Goal: Find specific page/section: Find specific page/section

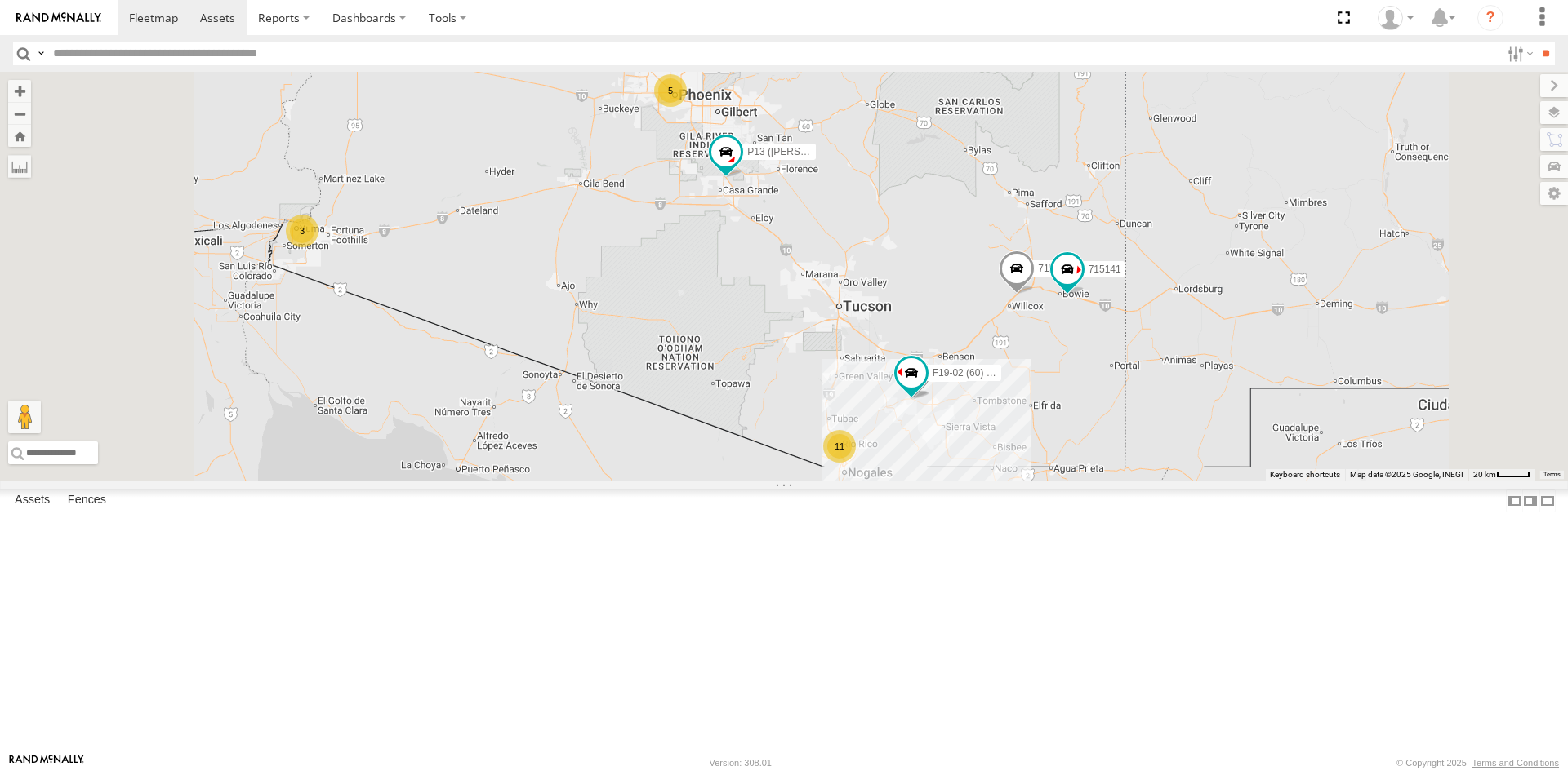
click at [232, 21] on span at bounding box center [218, 18] width 35 height 16
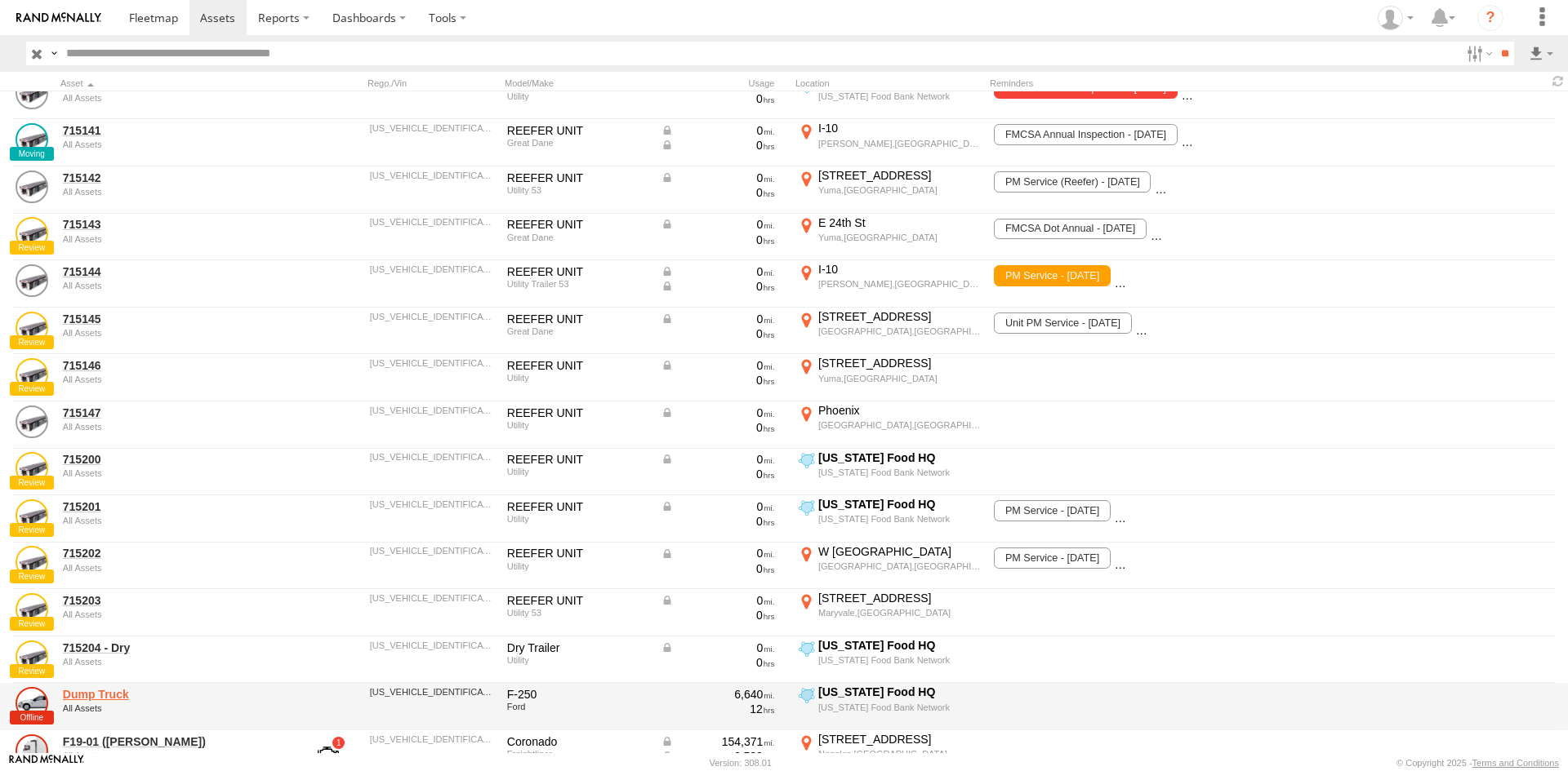
scroll to position [327, 0]
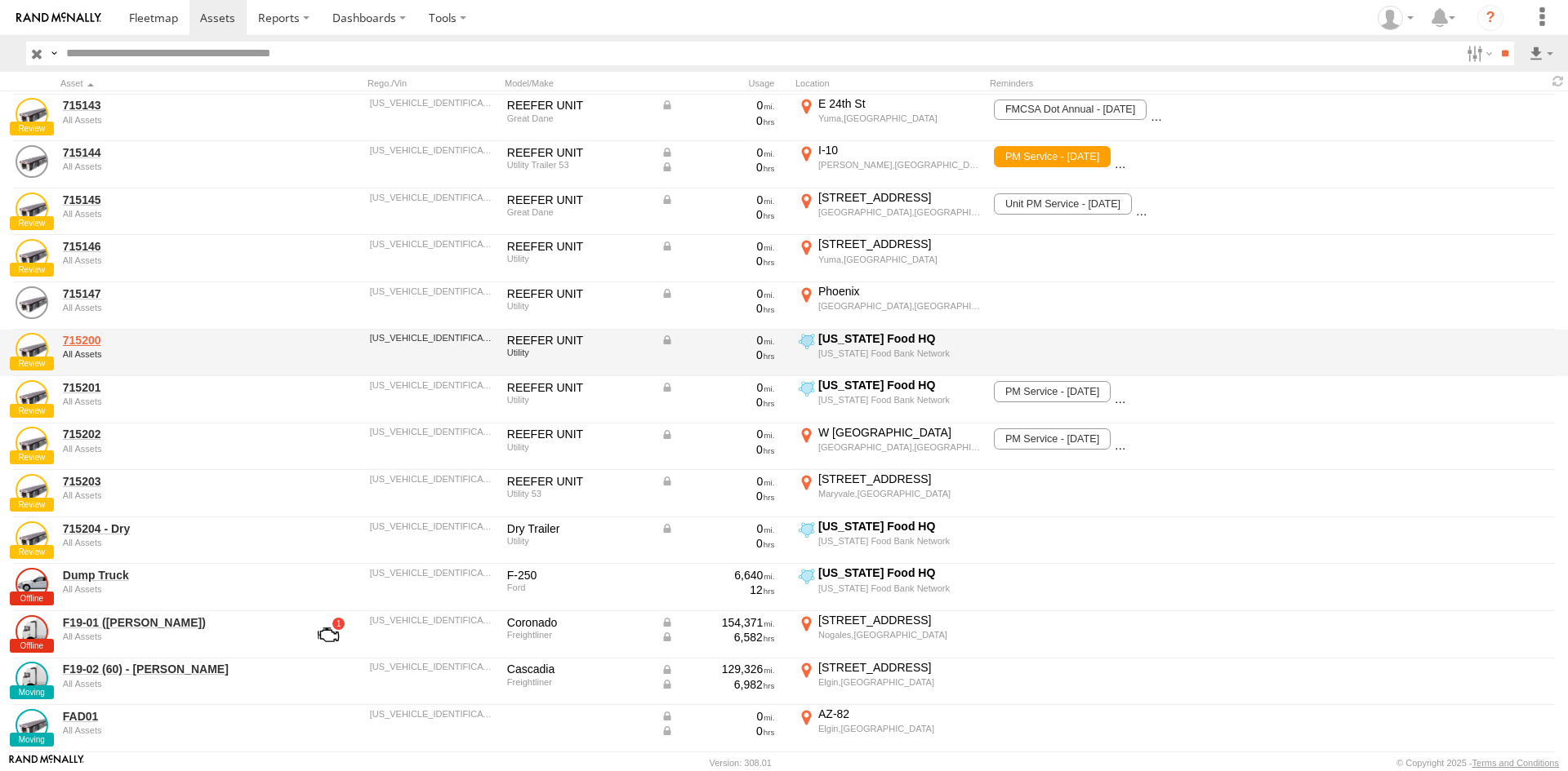
click at [81, 341] on link "715200" at bounding box center [174, 340] width 224 height 15
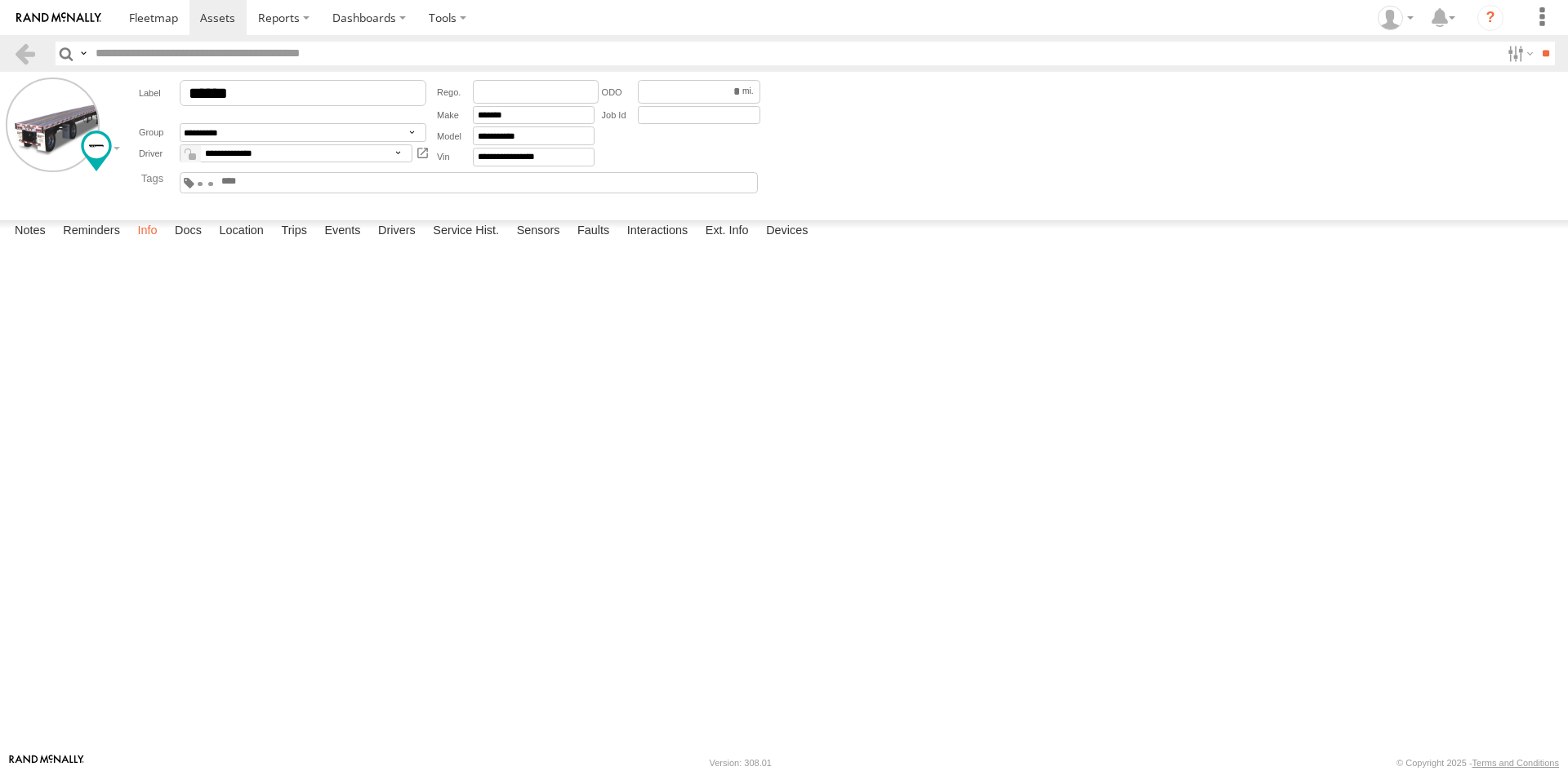
click at [155, 243] on label "Info" at bounding box center [147, 231] width 36 height 23
click at [91, 243] on label "Reminders" at bounding box center [91, 231] width 74 height 23
click at [0, 0] on div at bounding box center [0, 0] width 0 height 0
click at [0, 0] on button "Proceed" at bounding box center [0, 0] width 0 height 0
click at [154, 243] on label "Info" at bounding box center [147, 231] width 36 height 23
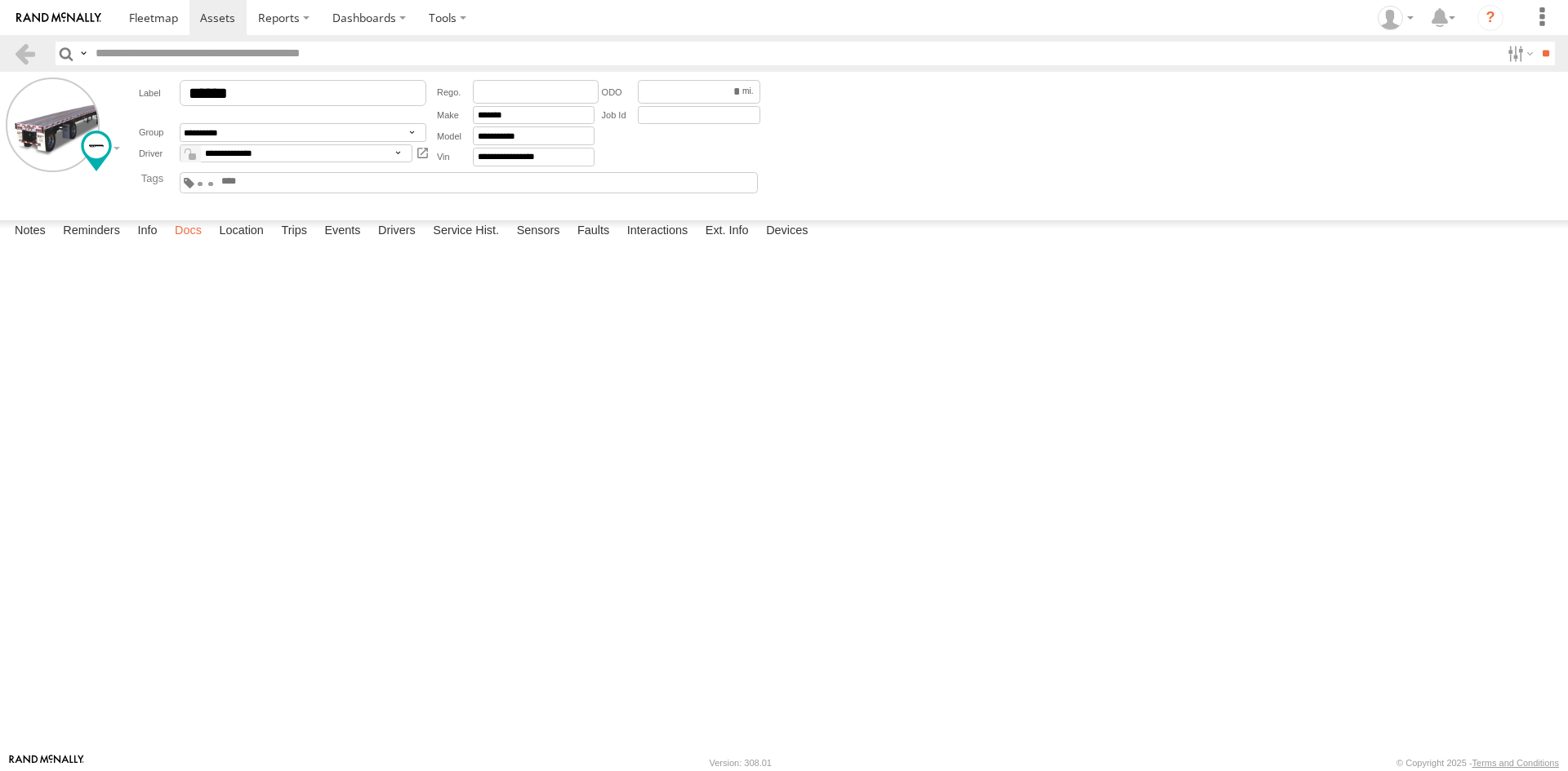
click at [205, 243] on label "Docs" at bounding box center [189, 231] width 44 height 23
click at [165, 15] on span at bounding box center [153, 18] width 49 height 16
